Goal: Navigation & Orientation: Go to known website

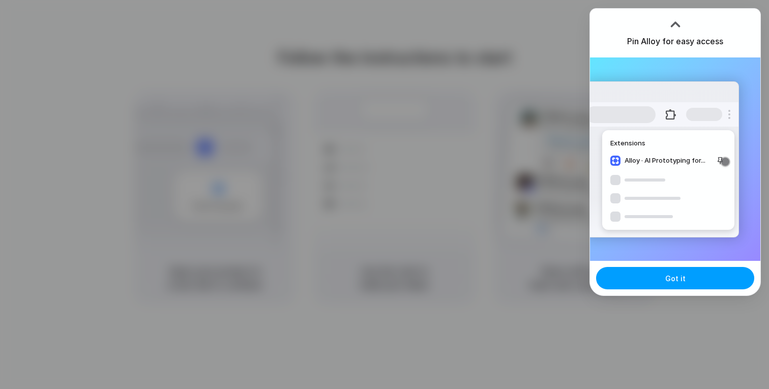
click at [655, 271] on button "Got it" at bounding box center [675, 278] width 158 height 22
